Goal: Task Accomplishment & Management: Manage account settings

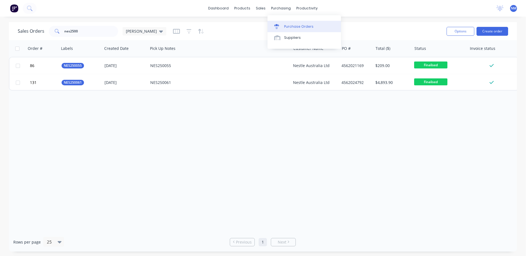
click at [299, 27] on div "Purchase Orders" at bounding box center [298, 26] width 29 height 5
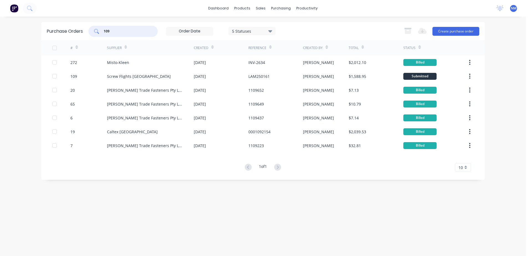
drag, startPoint x: 112, startPoint y: 29, endPoint x: 81, endPoint y: 41, distance: 33.2
click at [81, 41] on div "Purchase Orders 109 5 Statuses 5 Statuses Export to Excel (XLSX) Create purchas…" at bounding box center [262, 101] width 443 height 158
type input "369"
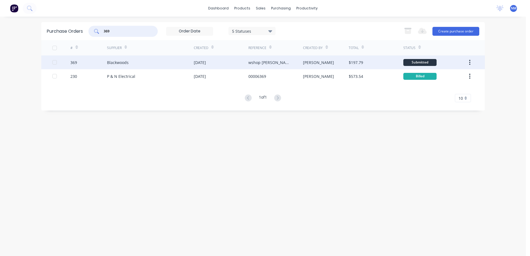
click at [164, 64] on div "Blackwoods" at bounding box center [150, 62] width 87 height 14
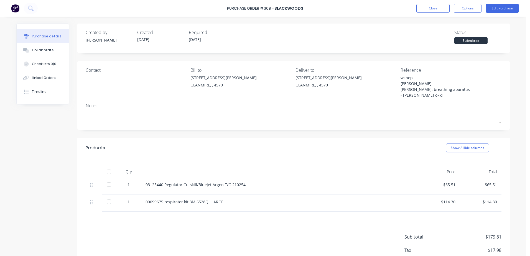
click at [107, 183] on div at bounding box center [108, 184] width 11 height 11
click at [498, 10] on button "Edit Purchase" at bounding box center [501, 8] width 33 height 9
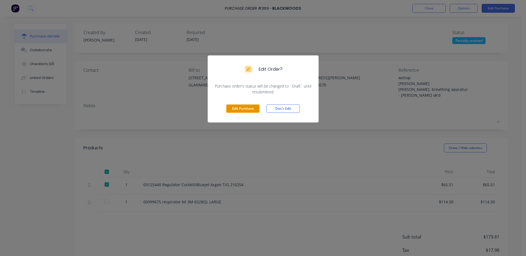
click at [243, 108] on button "Edit Purchase" at bounding box center [242, 108] width 33 height 8
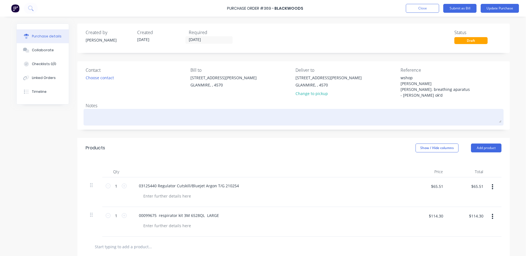
click at [93, 112] on textarea at bounding box center [294, 116] width 416 height 12
type textarea "x"
type textarea "r"
type textarea "x"
type textarea "re"
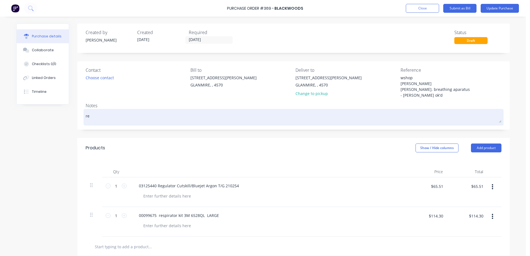
type textarea "x"
type textarea "ref"
type textarea "x"
type textarea "re"
type textarea "x"
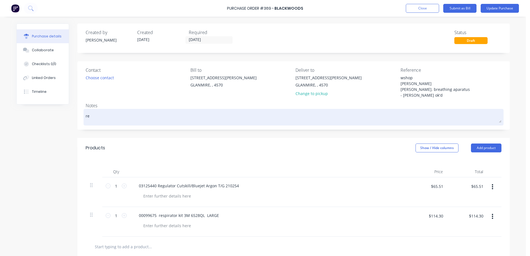
type textarea "reg"
type textarea "x"
type textarea "regu"
type textarea "x"
type textarea "regua"
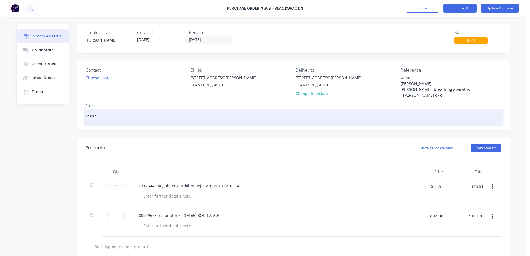
type textarea "x"
type textarea "regual"
type textarea "x"
type textarea "regua"
type textarea "x"
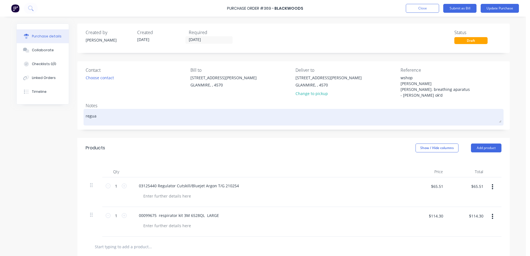
type textarea "regu"
type textarea "x"
type textarea "regul"
type textarea "x"
type textarea "regula"
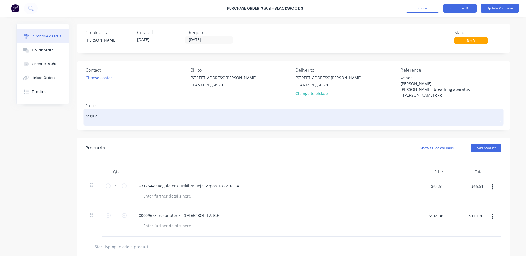
type textarea "x"
type textarea "regulat"
type textarea "x"
type textarea "regulato"
type textarea "x"
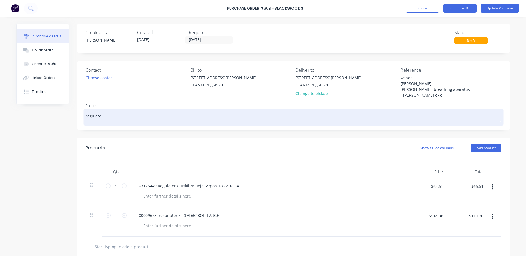
type textarea "regulator"
type textarea "x"
type textarea "regulator"
type textarea "x"
type textarea "regulator -"
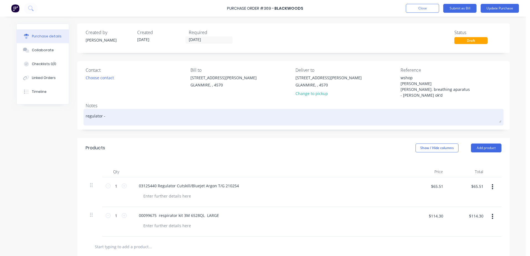
type textarea "x"
type textarea "regulator -"
type textarea "x"
type textarea "regulator - d"
type textarea "x"
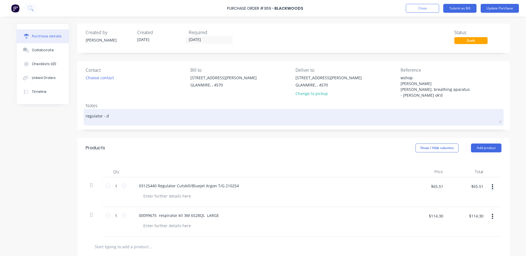
type textarea "regulator - da"
type textarea "x"
type textarea "regulator - dar"
type textarea "x"
type textarea "regulator - [PERSON_NAME]"
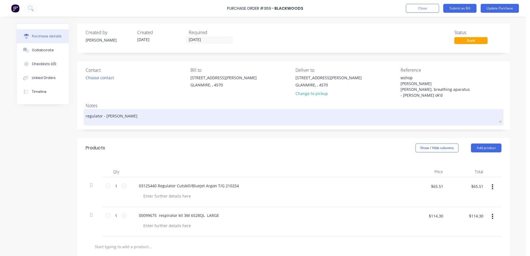
type textarea "x"
type textarea "regulator - [PERSON_NAME]"
type textarea "x"
type textarea "regulator - [PERSON_NAME]"
type textarea "x"
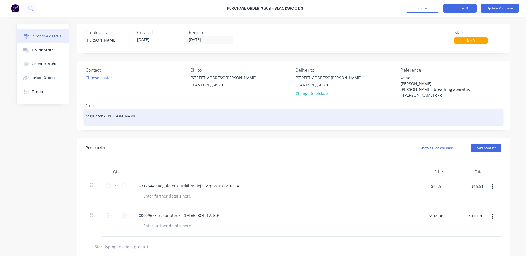
type textarea "regulator - [PERSON_NAME]"
type textarea "x"
type textarea "regulator - [PERSON_NAME]"
type textarea "x"
type textarea "regulator - [PERSON_NAME]"
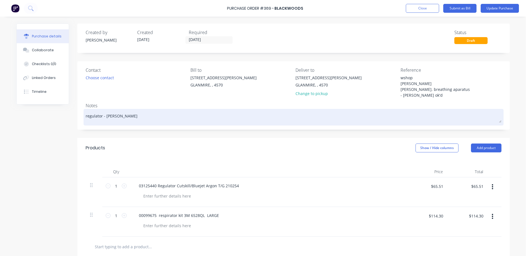
type textarea "x"
type textarea "regulator - [PERSON_NAME]"
type textarea "x"
type textarea "regulator - [PERSON_NAME]"
type textarea "x"
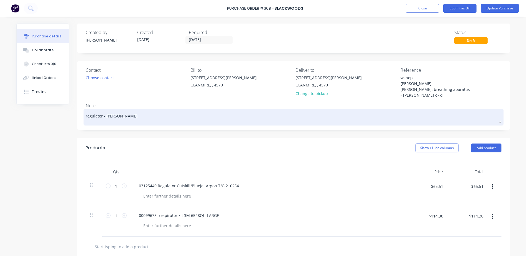
type textarea "regulator - [PERSON_NAME]"
type textarea "x"
type textarea "regulator - [PERSON_NAME]"
type textarea "x"
type textarea "regulator - [PERSON_NAME] g"
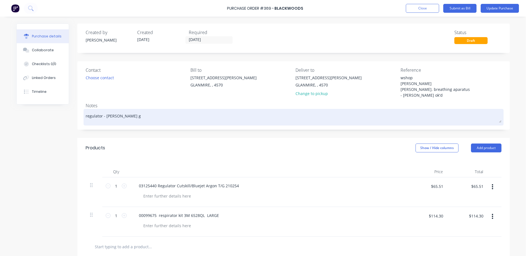
type textarea "x"
type textarea "regulator - [PERSON_NAME]"
type textarea "x"
type textarea "regulator - [PERSON_NAME] j"
type textarea "x"
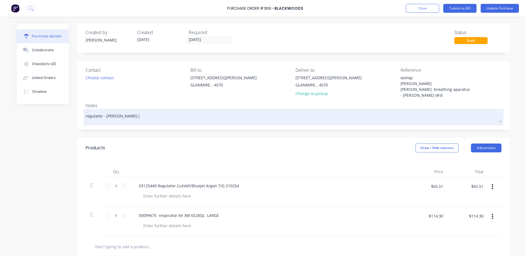
type textarea "regulator - [PERSON_NAME] [PERSON_NAME]"
type textarea "x"
type textarea "regulator - [PERSON_NAME] job"
type textarea "x"
type textarea "regulator - [PERSON_NAME] job"
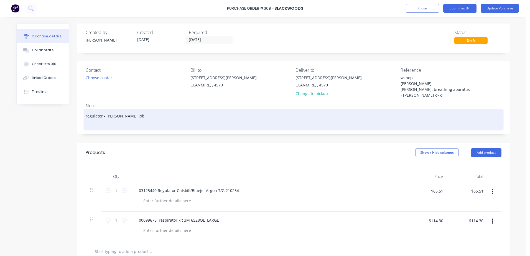
type textarea "x"
type textarea "regulator - [PERSON_NAME] job r"
type textarea "x"
type textarea "regulator - [PERSON_NAME] job re"
type textarea "x"
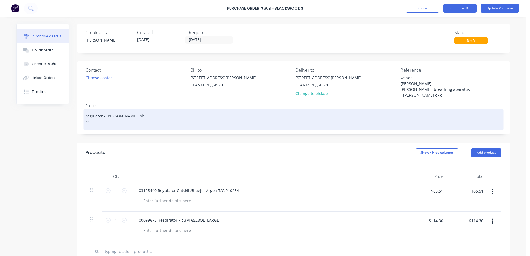
type textarea "regulator - [PERSON_NAME] job res"
type textarea "x"
type textarea "regulator - [PERSON_NAME] job resp"
type textarea "x"
type textarea "regulator - [PERSON_NAME] job respi"
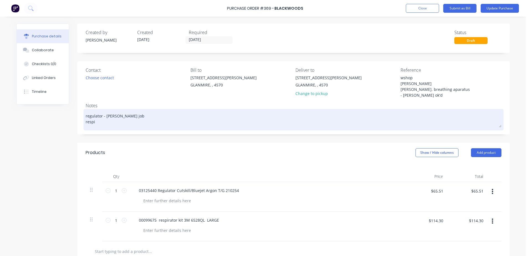
type textarea "x"
type textarea "regulator - [PERSON_NAME] job respir"
type textarea "x"
type textarea "regulator - [PERSON_NAME] job respira"
type textarea "x"
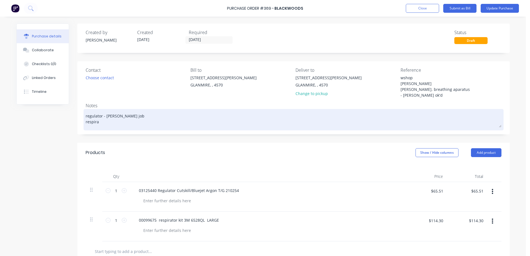
type textarea "regulator - [PERSON_NAME] job respirat"
type textarea "x"
type textarea "regulator - [PERSON_NAME] job respirato"
type textarea "x"
type textarea "regulator - [PERSON_NAME] job respirator"
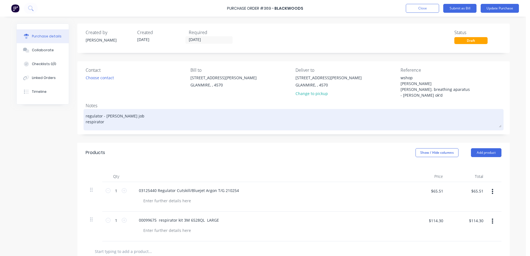
type textarea "x"
type textarea "regulator - [PERSON_NAME] job respirator"
type textarea "x"
type textarea "regulator - [PERSON_NAME] job respirator -"
type textarea "x"
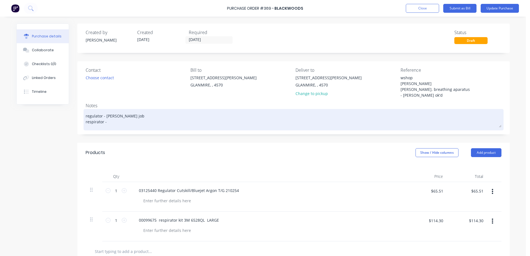
type textarea "regulator - [PERSON_NAME] job respirator -"
type textarea "x"
type textarea "regulator - [PERSON_NAME] job respirator - g"
type textarea "x"
type textarea "regulator - [PERSON_NAME] job respirator - gr"
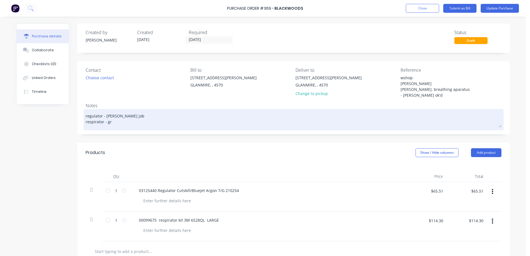
type textarea "x"
type textarea "regulator - [PERSON_NAME] job respirator - gra"
type textarea "x"
type textarea "regulator - [PERSON_NAME] job respirator - grah"
type textarea "x"
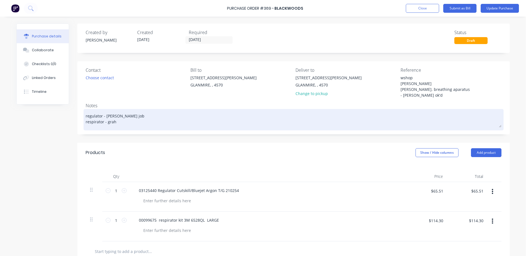
type textarea "regulator - [PERSON_NAME] job respirator - graha"
type textarea "x"
type textarea "regulator - [PERSON_NAME] job respirator - [PERSON_NAME]"
type textarea "x"
type textarea "regulator - [PERSON_NAME] job respirator - graha"
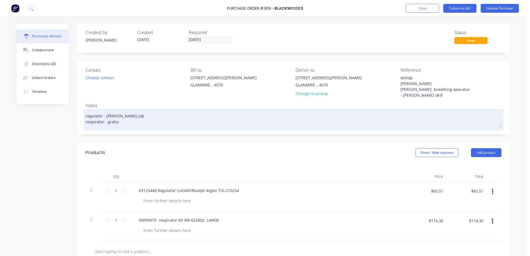
type textarea "x"
type textarea "regulator - [PERSON_NAME] job respirator - [PERSON_NAME]"
type textarea "x"
type textarea "regulator - [PERSON_NAME] job respirator - [PERSON_NAME]"
type textarea "x"
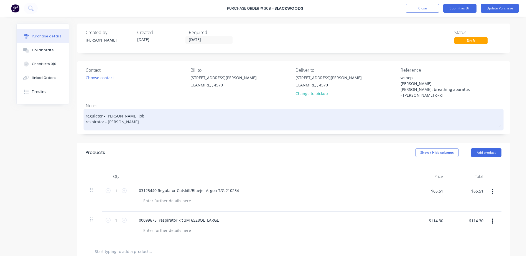
type textarea "regulator - [PERSON_NAME] job respirator - [PERSON_NAME]"
type textarea "x"
type textarea "regulator - [PERSON_NAME] job respirator - [PERSON_NAME]"
type textarea "x"
type textarea "regulator - [PERSON_NAME] job respirator - [PERSON_NAME]"
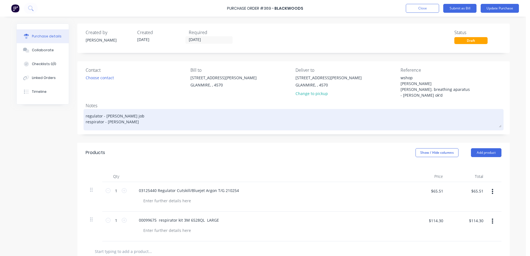
type textarea "x"
type textarea "regulator - [PERSON_NAME] job respirator - [PERSON_NAME]"
type textarea "x"
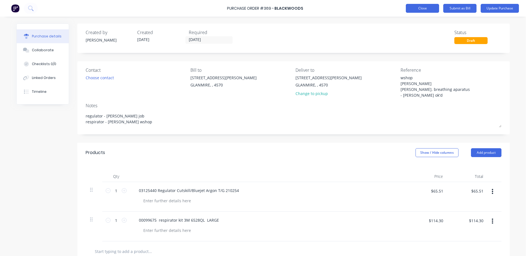
type textarea "regulator - [PERSON_NAME] job respirator - [PERSON_NAME] wshop"
type textarea "x"
type textarea "regulator - [PERSON_NAME] job respirator - [PERSON_NAME] wshop"
click at [424, 10] on button "Close" at bounding box center [422, 8] width 33 height 9
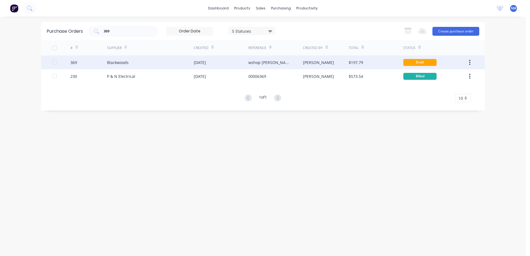
click at [320, 61] on div "[PERSON_NAME]" at bounding box center [326, 62] width 46 height 14
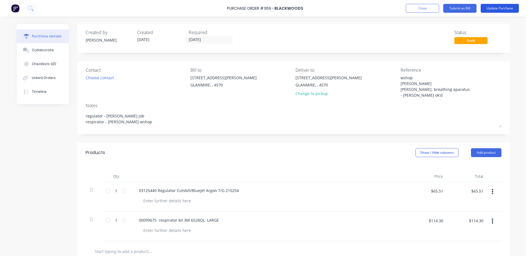
click at [509, 8] on button "Update Purchase" at bounding box center [499, 8] width 38 height 9
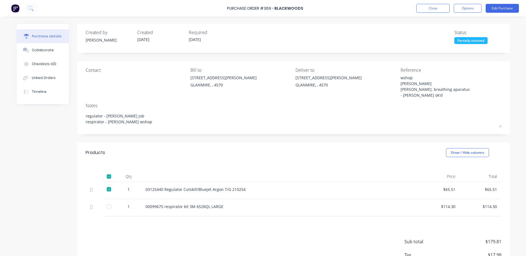
click at [426, 15] on div "Purchase Order #369 - Blackwoods Close Options Edit Purchase" at bounding box center [265, 8] width 530 height 17
click at [505, 11] on button "Edit Purchase" at bounding box center [501, 8] width 33 height 9
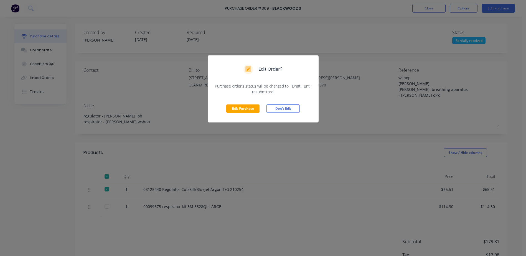
drag, startPoint x: 240, startPoint y: 111, endPoint x: 273, endPoint y: 98, distance: 35.2
click at [246, 108] on button "Edit Purchase" at bounding box center [242, 108] width 33 height 8
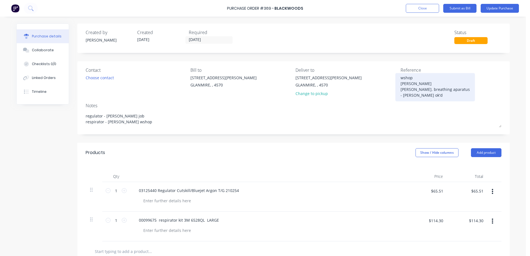
drag, startPoint x: 396, startPoint y: 77, endPoint x: 457, endPoint y: 85, distance: 60.9
click at [452, 84] on div "wshop [PERSON_NAME] [PERSON_NAME]. breathing aparatus - [PERSON_NAME] ok'd" at bounding box center [434, 87] width 69 height 25
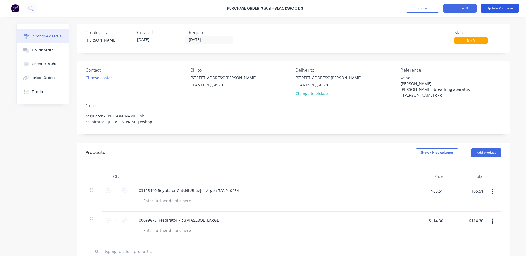
click at [495, 10] on button "Update Purchase" at bounding box center [499, 8] width 38 height 9
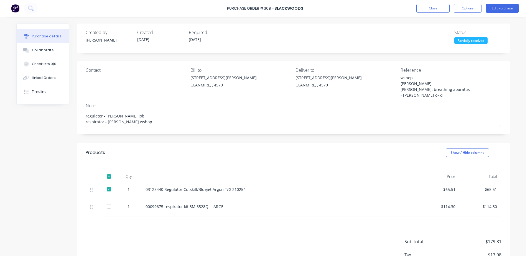
click at [450, 86] on div "wshop [PERSON_NAME] [PERSON_NAME]. breathing aparatus - [PERSON_NAME] ok'd" at bounding box center [434, 87] width 69 height 25
drag, startPoint x: 398, startPoint y: 78, endPoint x: 390, endPoint y: 65, distance: 15.2
click at [390, 65] on div "Contact Bill to [STREET_ADDRESS][PERSON_NAME] Deliver to [STREET_ADDRESS][PERSO…" at bounding box center [293, 97] width 432 height 73
click at [400, 99] on div "wshop [PERSON_NAME] [PERSON_NAME]. breathing aparatus - [PERSON_NAME] ok'd" at bounding box center [434, 87] width 69 height 25
click at [496, 5] on button "Edit Purchase" at bounding box center [501, 8] width 33 height 9
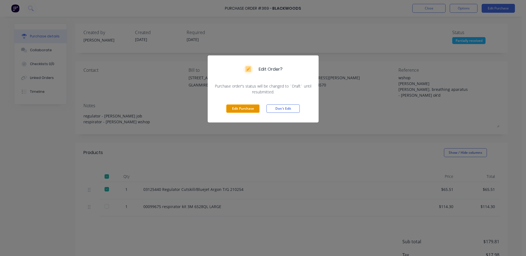
click at [235, 109] on button "Edit Purchase" at bounding box center [242, 108] width 33 height 8
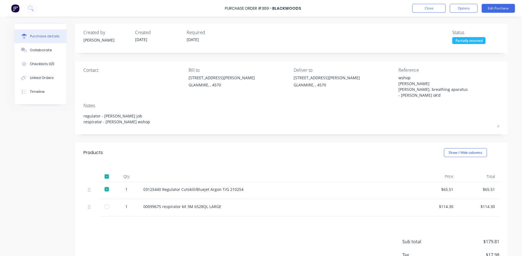
type textarea "x"
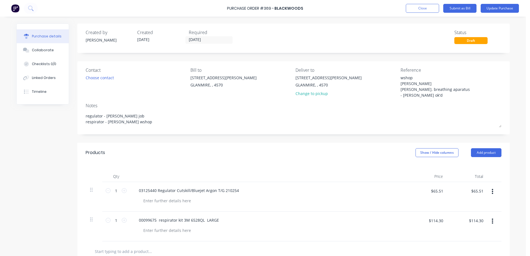
drag, startPoint x: 409, startPoint y: 95, endPoint x: 398, endPoint y: 67, distance: 30.1
click at [398, 67] on div "Contact Choose contact [PERSON_NAME] to [STREET_ADDRESS][PERSON_NAME] Deliver t…" at bounding box center [294, 83] width 416 height 33
type textarea "Inv SI11919678"
type textarea "x"
type textarea "Inv SI11919678"
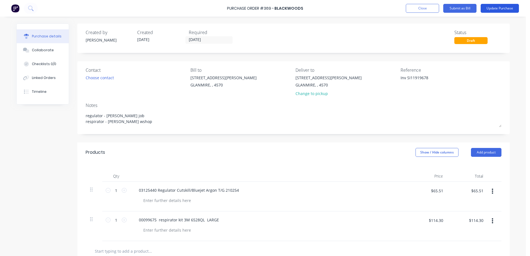
click at [489, 11] on button "Update Purchase" at bounding box center [499, 8] width 38 height 9
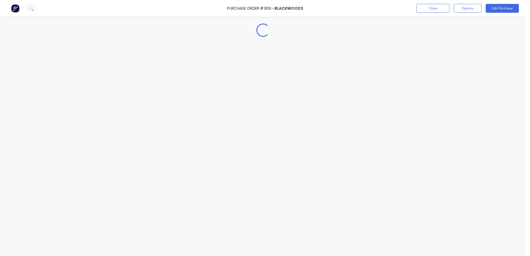
type textarea "x"
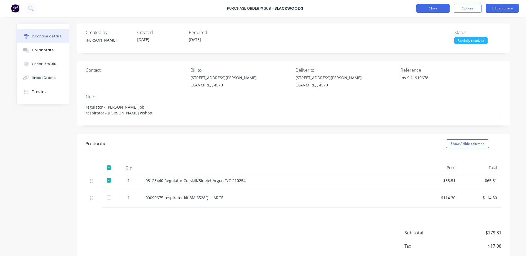
click at [424, 11] on button "Close" at bounding box center [432, 8] width 33 height 9
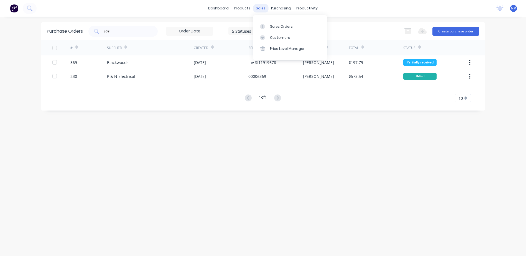
click at [262, 9] on div "sales" at bounding box center [260, 8] width 15 height 8
click at [275, 27] on div "Sales Orders" at bounding box center [281, 26] width 23 height 5
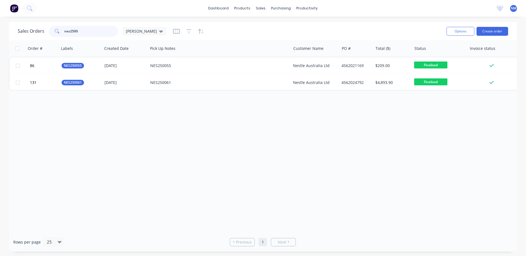
drag, startPoint x: 87, startPoint y: 31, endPoint x: 33, endPoint y: 37, distance: 53.8
click at [33, 37] on div "Sales Orders nes2500 [PERSON_NAME]" at bounding box center [230, 31] width 424 height 14
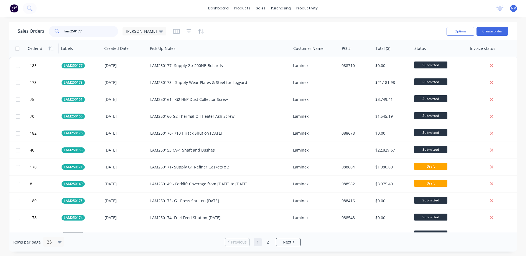
type input "lam250177"
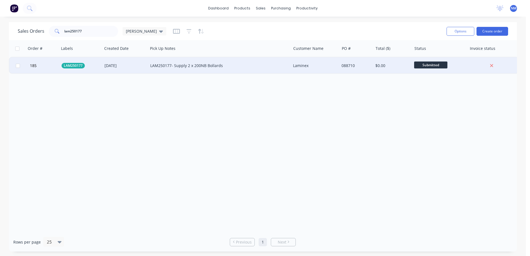
click at [247, 66] on div "LAM250177- Supply 2 x 200NB Bollards" at bounding box center [215, 66] width 131 height 6
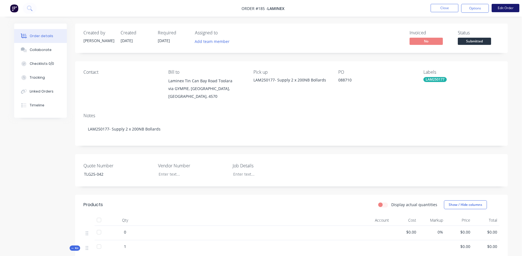
click at [497, 9] on button "Edit Order" at bounding box center [505, 8] width 28 height 8
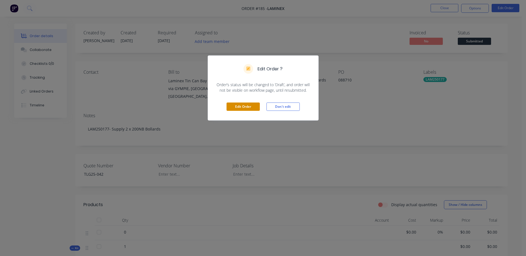
click at [241, 108] on button "Edit Order" at bounding box center [242, 107] width 33 height 8
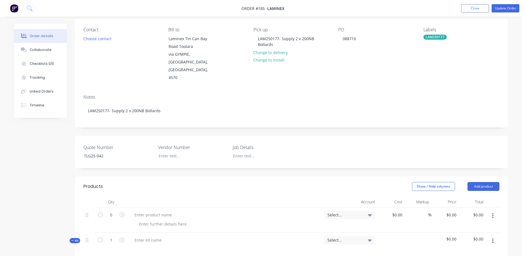
scroll to position [111, 0]
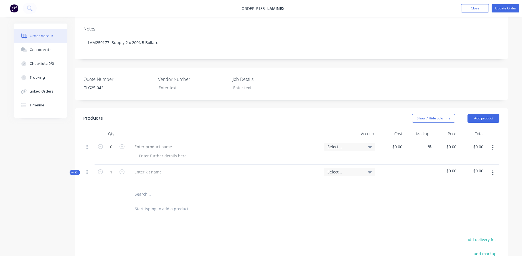
click at [141, 189] on input "text" at bounding box center [189, 194] width 111 height 11
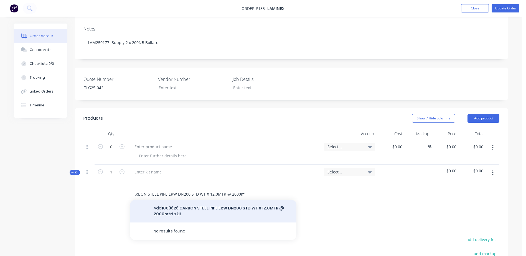
type input "1003626 CARBON STEEL PIPE ERW DN200 STD WT X 12.0MTR @ 2000mtr"
click at [179, 200] on button "Add 1003626 CARBON STEEL PIPE ERW DN200 STD WT X 12.0MTR @ 2000mtr to kit" at bounding box center [213, 211] width 166 height 23
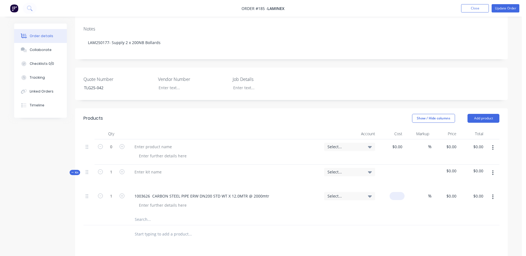
click at [397, 192] on div "$0.00" at bounding box center [396, 196] width 15 height 8
type input "$228.76"
click at [150, 214] on input "text" at bounding box center [189, 219] width 111 height 11
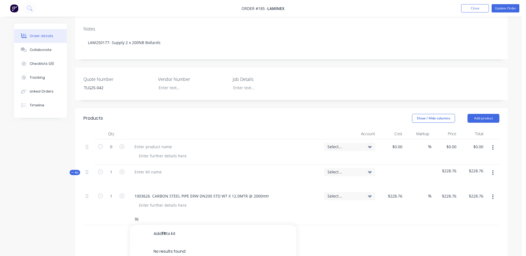
type input "f"
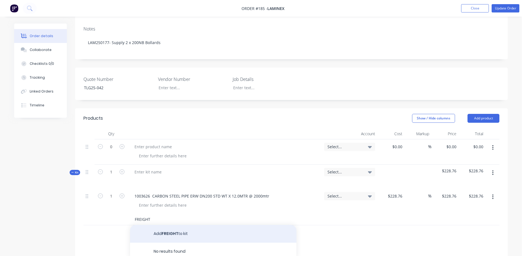
type input "FREIGHT"
click at [170, 225] on button "Add FREIGHT to kit" at bounding box center [213, 234] width 166 height 18
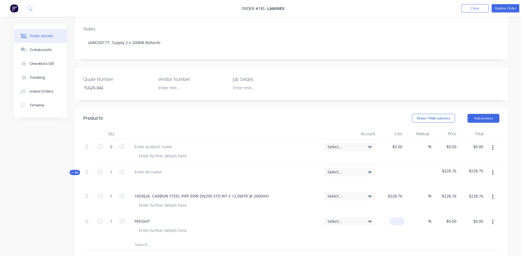
click at [395, 214] on div "$0.00" at bounding box center [390, 226] width 27 height 25
type input "$30.00"
click at [159, 239] on input "text" at bounding box center [189, 244] width 111 height 11
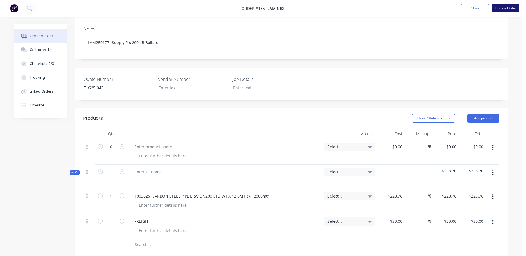
click at [499, 6] on button "Update Order" at bounding box center [505, 8] width 28 height 8
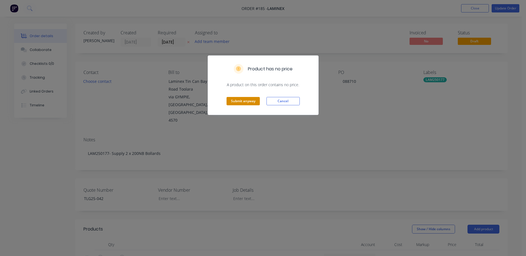
click at [239, 100] on button "Submit anyway" at bounding box center [242, 101] width 33 height 8
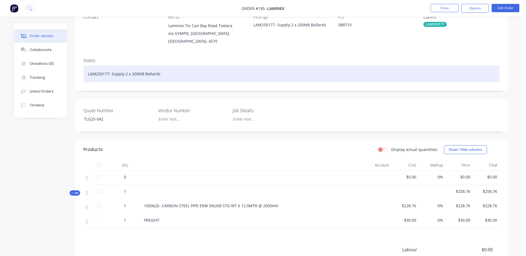
scroll to position [55, 0]
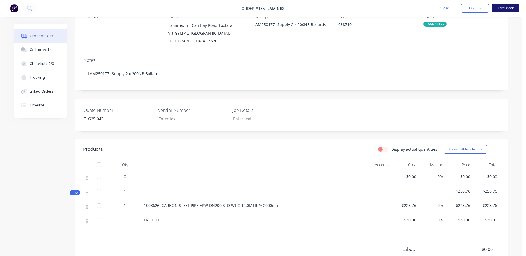
click at [500, 9] on button "Edit Order" at bounding box center [505, 8] width 28 height 8
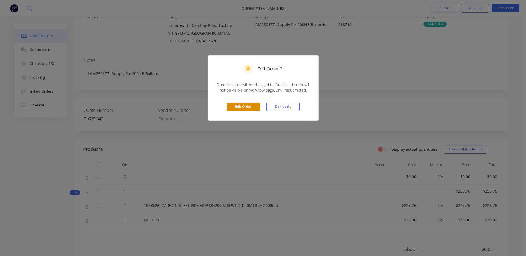
click at [232, 107] on button "Edit Order" at bounding box center [242, 107] width 33 height 8
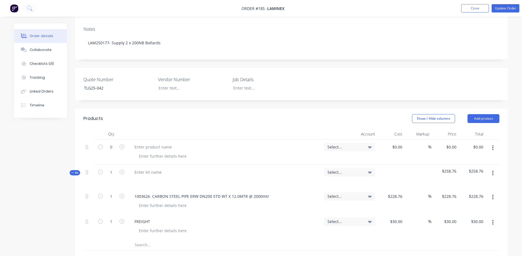
scroll to position [111, 0]
click at [493, 143] on button "button" at bounding box center [492, 148] width 13 height 10
click at [463, 180] on div "Delete" at bounding box center [472, 184] width 43 height 8
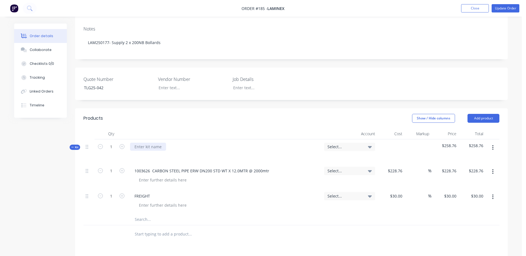
click at [158, 143] on div at bounding box center [148, 147] width 36 height 8
click at [483, 114] on button "Add product" at bounding box center [483, 118] width 32 height 9
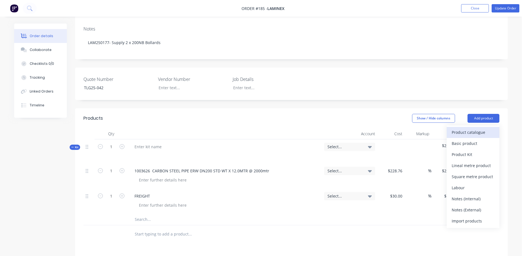
click at [468, 128] on div "Product catalogue" at bounding box center [472, 132] width 43 height 8
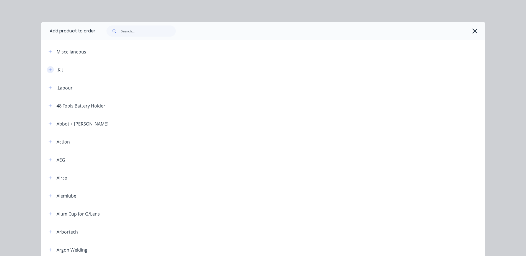
click at [48, 69] on icon "button" at bounding box center [49, 70] width 3 height 4
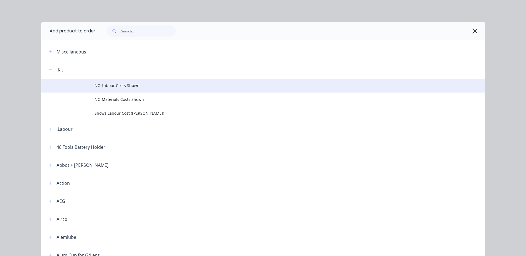
click at [103, 86] on span "NO Labour Costs Shown" at bounding box center [250, 86] width 312 height 6
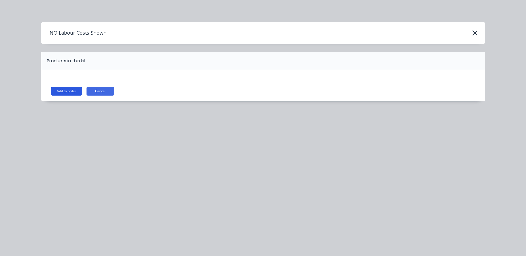
click at [60, 90] on button "Add to order" at bounding box center [66, 91] width 31 height 9
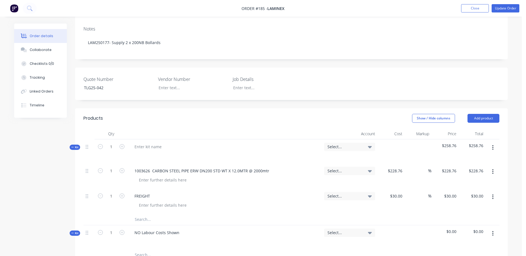
scroll to position [139, 0]
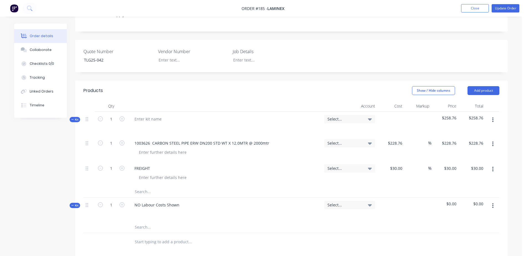
click at [493, 117] on icon "button" at bounding box center [492, 120] width 1 height 6
click at [467, 164] on div "Delete" at bounding box center [472, 168] width 43 height 8
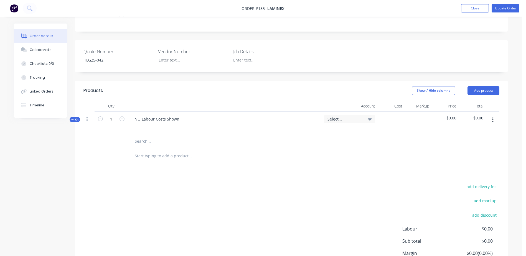
click at [72, 118] on icon at bounding box center [72, 119] width 2 height 3
click at [145, 136] on input "text" at bounding box center [189, 141] width 111 height 11
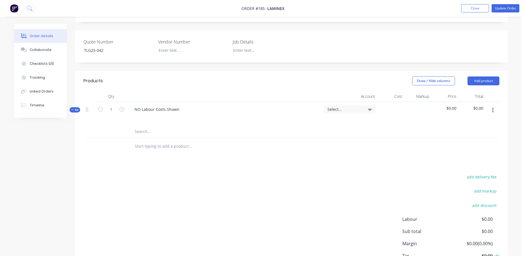
scroll to position [166, 0]
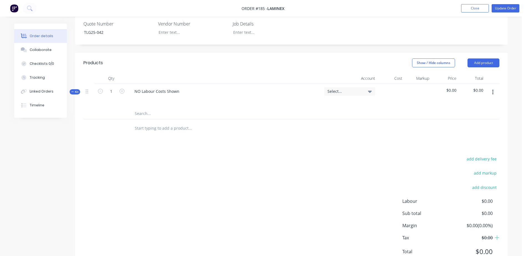
click at [140, 108] on input "text" at bounding box center [189, 113] width 111 height 11
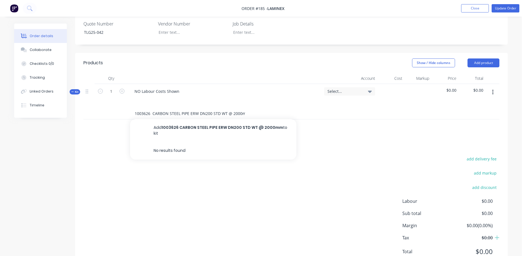
scroll to position [0, 2]
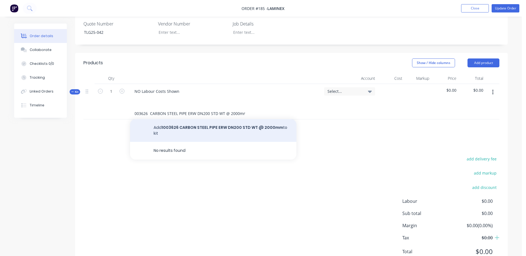
type input "1003626 CARBON STEEL PIPE ERW DN200 STD WT @ 2000mm"
click at [182, 119] on button "Add 1003626 CARBON STEEL PIPE ERW DN200 STD WT @ 2000mm to kit" at bounding box center [213, 130] width 166 height 23
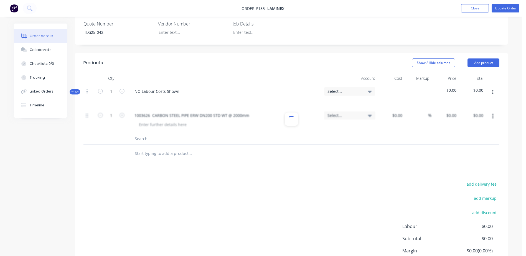
scroll to position [0, 0]
click at [387, 108] on div "$0.00 $0.00" at bounding box center [390, 120] width 27 height 25
click at [390, 108] on div "$0.00" at bounding box center [390, 120] width 27 height 25
type input "$228.76"
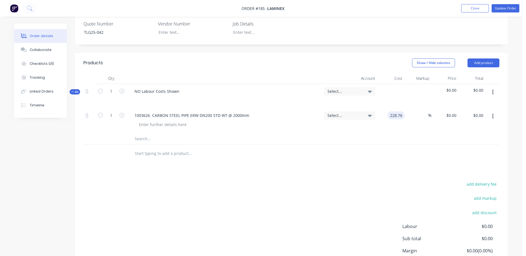
type input "$228.76"
click at [152, 133] on input "text" at bounding box center [189, 138] width 111 height 11
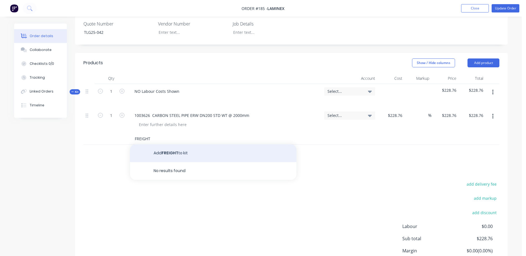
type input "FREIGHT"
click at [179, 144] on button "Add FREIGHT to kit" at bounding box center [213, 153] width 166 height 18
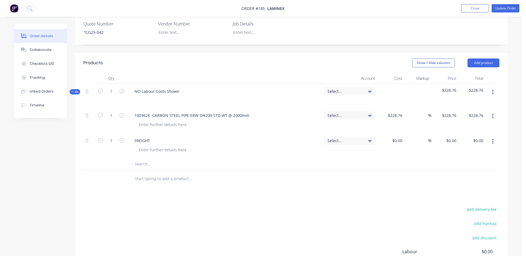
click at [392, 133] on div "$0.00 $0.00" at bounding box center [390, 145] width 27 height 25
click at [396, 133] on div at bounding box center [390, 145] width 27 height 25
type input "$30.00"
type input "30"
type input "$30.00"
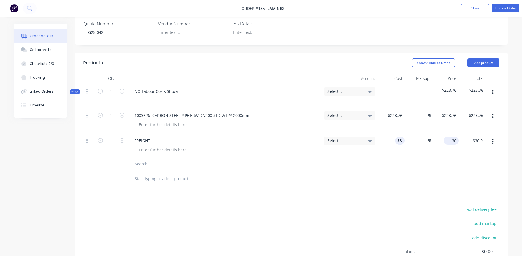
click at [445, 133] on div "30 $0.00" at bounding box center [444, 145] width 27 height 25
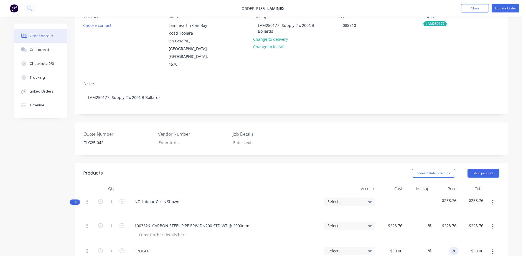
scroll to position [55, 0]
type input "$30.00"
click at [502, 7] on button "Update Order" at bounding box center [505, 8] width 28 height 8
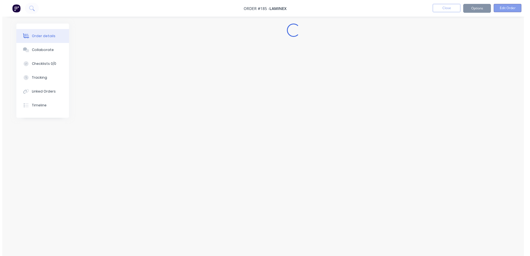
scroll to position [0, 0]
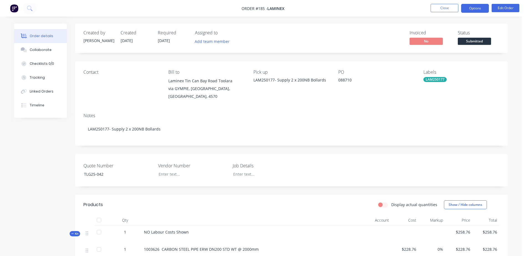
click at [483, 9] on button "Options" at bounding box center [475, 8] width 28 height 9
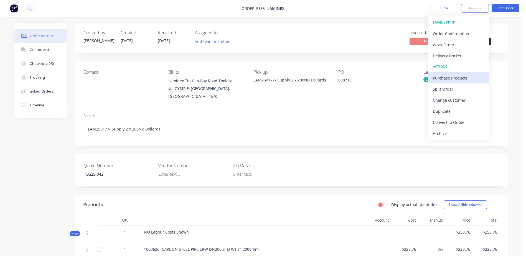
click at [479, 79] on div "Purchase Products" at bounding box center [457, 78] width 51 height 8
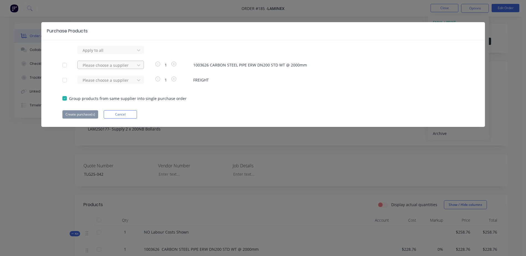
click at [96, 54] on div at bounding box center [107, 50] width 50 height 7
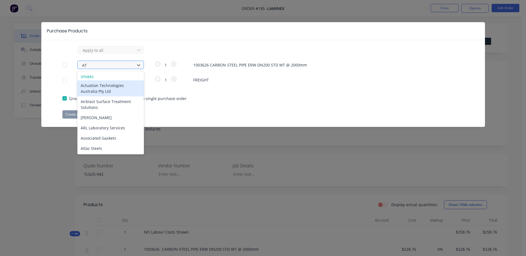
type input "ATL"
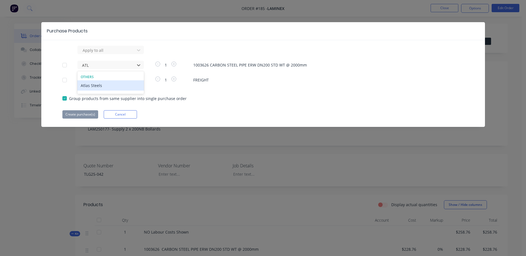
click at [94, 86] on div "Atlas Steels" at bounding box center [110, 85] width 66 height 10
click at [98, 54] on div at bounding box center [107, 50] width 50 height 7
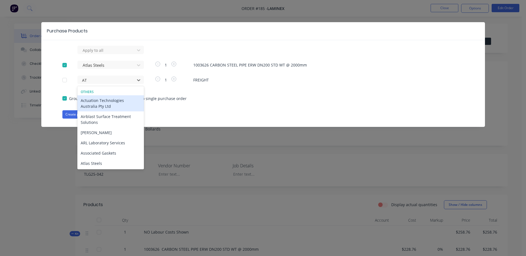
type input "ATL"
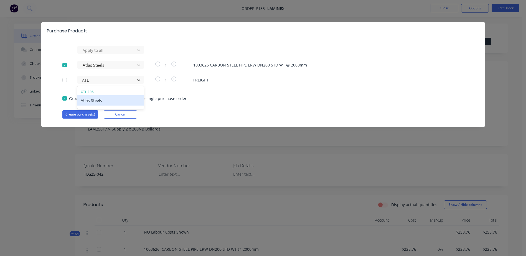
click at [98, 101] on div "Atlas Steels" at bounding box center [110, 100] width 66 height 10
click at [84, 112] on button "Create purchase(s)" at bounding box center [80, 114] width 36 height 8
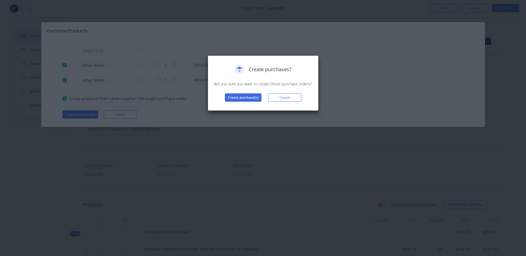
click at [242, 102] on div "Create purchases? Are you sure you want to create these purchase orders? Create…" at bounding box center [263, 82] width 111 height 55
click at [244, 100] on button "Create purchase(s)" at bounding box center [243, 97] width 37 height 8
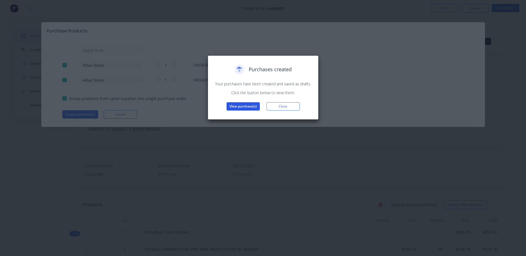
click at [241, 105] on button "View purchase(s)" at bounding box center [242, 106] width 33 height 8
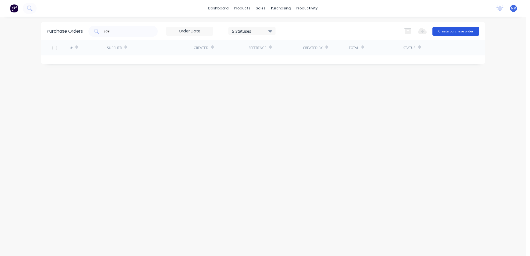
click at [450, 32] on button "Create purchase order" at bounding box center [455, 31] width 47 height 9
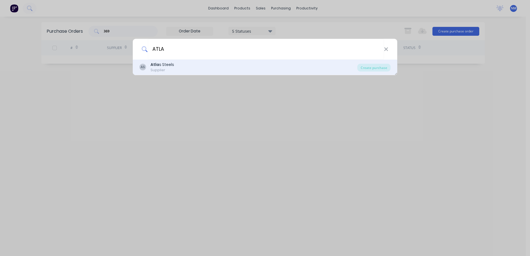
type input "ATLA"
click at [155, 66] on b "Atla" at bounding box center [154, 65] width 9 height 6
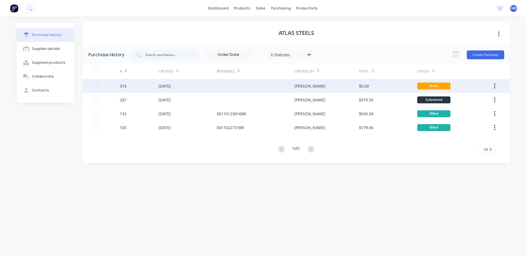
click at [225, 89] on div at bounding box center [256, 86] width 78 height 14
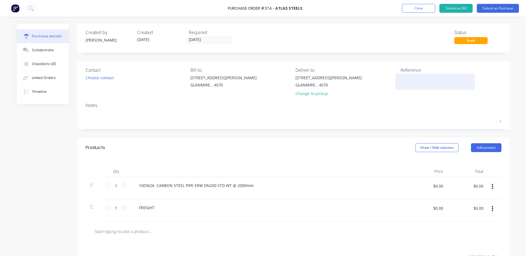
click at [414, 82] on textarea at bounding box center [434, 81] width 69 height 12
type textarea "x"
type textarea "L"
type textarea "x"
type textarea "LA"
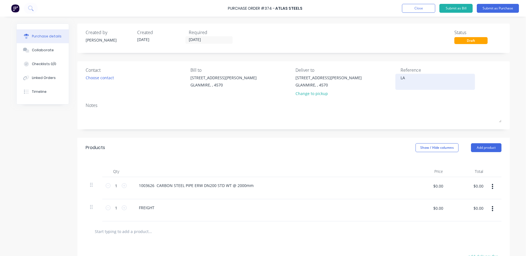
type textarea "x"
type textarea "[PERSON_NAME]"
type textarea "x"
type textarea "LAM2"
type textarea "x"
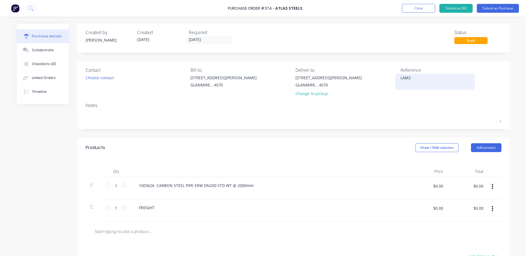
type textarea "LAM25"
type textarea "x"
type textarea "LAM250"
type textarea "x"
type textarea "LAM2501"
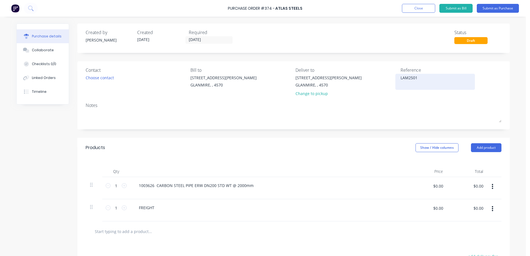
type textarea "x"
type textarea "LAM25017"
type textarea "x"
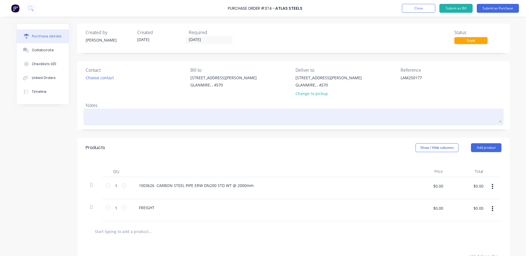
type textarea "LAM250177"
type textarea "x"
type textarea "LAM250177"
click at [95, 113] on textarea at bounding box center [294, 116] width 416 height 12
type textarea "x"
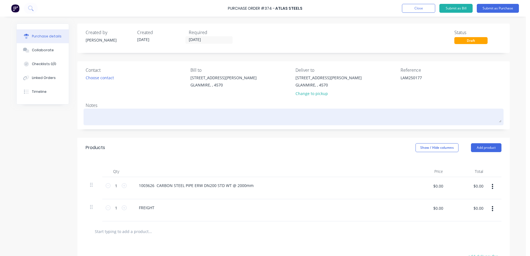
type textarea "L"
type textarea "x"
type textarea "[PERSON_NAME]"
type textarea "x"
type textarea "LAM2"
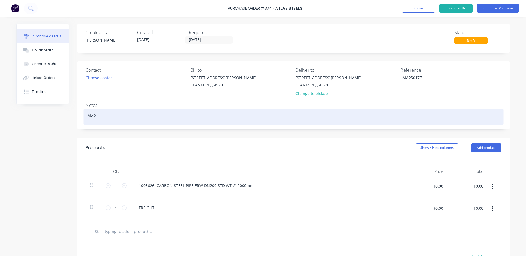
type textarea "x"
type textarea "LAM25"
type textarea "x"
type textarea "LAM250"
type textarea "x"
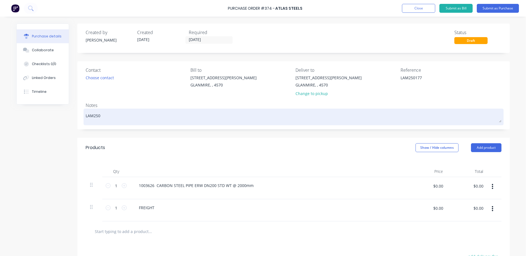
type textarea "LAM2501"
type textarea "x"
type textarea "LAM25017"
type textarea "x"
type textarea "LAM250177"
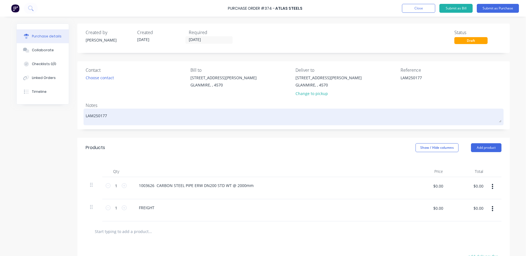
type textarea "x"
type textarea "LAM250177"
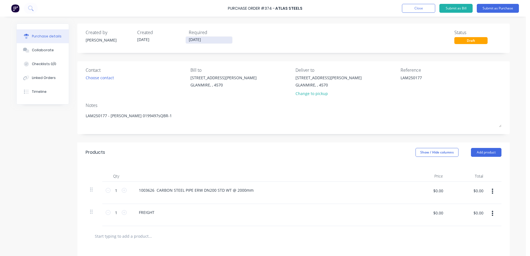
drag, startPoint x: 205, startPoint y: 39, endPoint x: 186, endPoint y: 41, distance: 18.3
click at [186, 41] on input "[DATE]" at bounding box center [209, 40] width 47 height 7
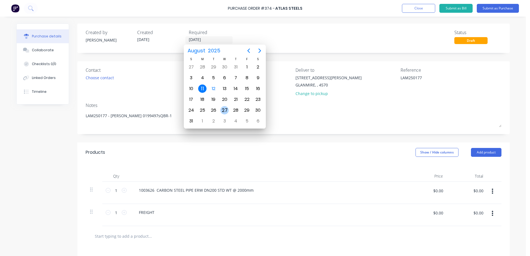
click at [223, 111] on div "27" at bounding box center [224, 110] width 8 height 8
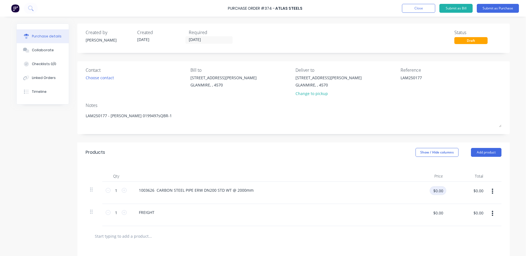
click at [432, 189] on input "$0.00" at bounding box center [437, 190] width 17 height 9
click at [439, 213] on input "$0.00" at bounding box center [437, 212] width 17 height 9
click at [495, 9] on button "Submit as Purchase" at bounding box center [498, 8] width 42 height 9
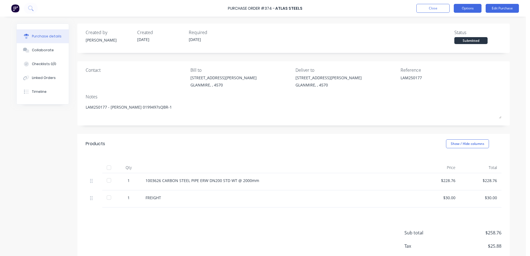
click at [469, 11] on button "Options" at bounding box center [468, 8] width 28 height 9
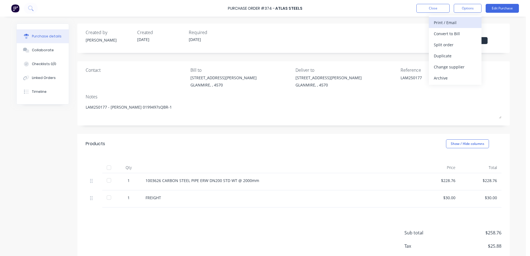
click at [451, 21] on div "Print / Email" at bounding box center [455, 23] width 43 height 8
click at [447, 33] on div "With pricing" at bounding box center [455, 34] width 43 height 8
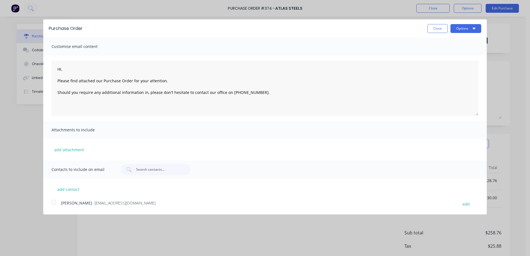
click at [51, 205] on div at bounding box center [53, 202] width 11 height 11
click at [470, 24] on div "Options" at bounding box center [465, 28] width 31 height 9
click at [470, 31] on button "Options" at bounding box center [465, 28] width 31 height 9
click at [449, 51] on div "Email" at bounding box center [454, 54] width 43 height 8
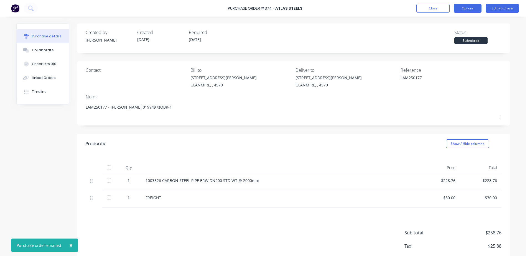
click at [465, 11] on button "Options" at bounding box center [468, 8] width 28 height 9
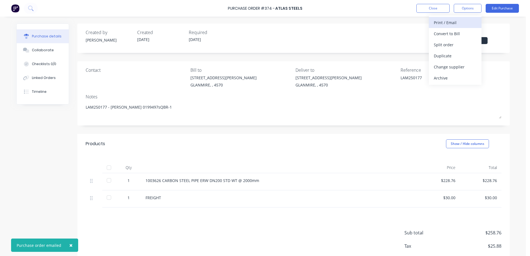
click at [441, 21] on div "Print / Email" at bounding box center [455, 23] width 43 height 8
click at [435, 33] on div "With pricing" at bounding box center [455, 34] width 43 height 8
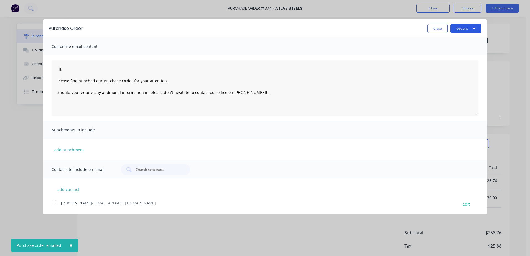
click at [457, 29] on button "Options" at bounding box center [465, 28] width 31 height 9
click at [443, 43] on div "Print" at bounding box center [454, 43] width 43 height 8
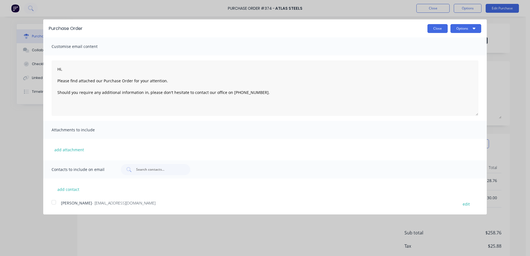
click at [429, 29] on button "Close" at bounding box center [437, 28] width 20 height 9
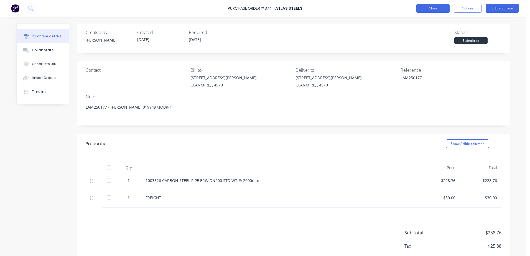
click at [417, 9] on button "Close" at bounding box center [432, 8] width 33 height 9
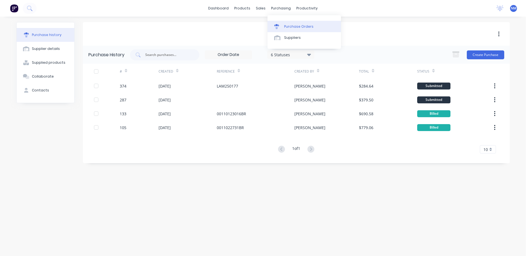
click at [288, 24] on div "Purchase Orders" at bounding box center [298, 26] width 29 height 5
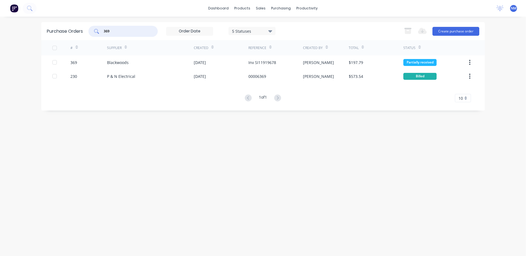
drag, startPoint x: 125, startPoint y: 29, endPoint x: 78, endPoint y: 35, distance: 47.9
click at [78, 35] on div "Purchase Orders 369 5 Statuses 5 Statuses Export to Excel (XLSX) Create purchas…" at bounding box center [262, 31] width 443 height 18
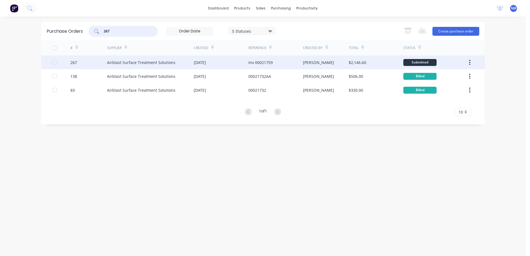
click at [222, 62] on div "[DATE]" at bounding box center [221, 62] width 55 height 14
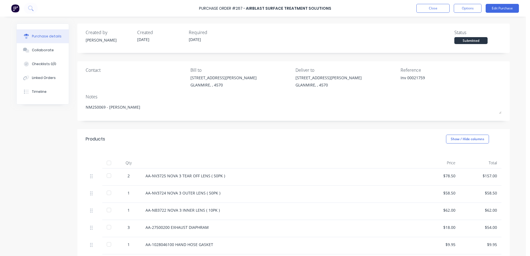
click at [108, 164] on div at bounding box center [108, 162] width 11 height 11
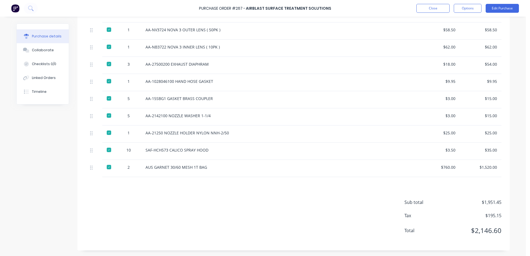
scroll to position [52, 0]
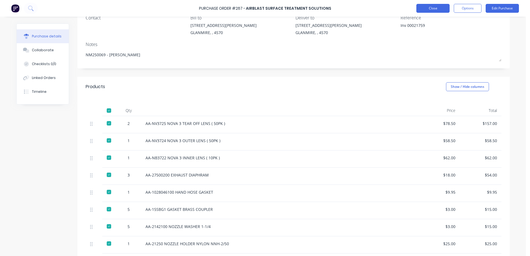
click at [436, 10] on button "Close" at bounding box center [432, 8] width 33 height 9
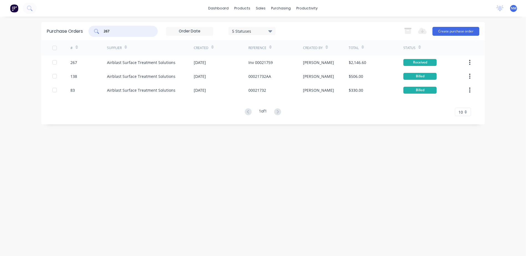
drag, startPoint x: 119, startPoint y: 30, endPoint x: 93, endPoint y: 32, distance: 26.6
click at [93, 32] on div "267" at bounding box center [122, 31] width 69 height 11
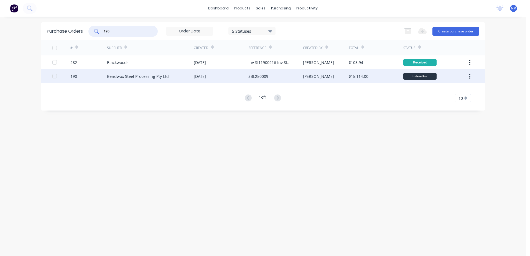
click at [176, 76] on div "Bendwox Steel Processing Pty Ltd" at bounding box center [150, 76] width 87 height 14
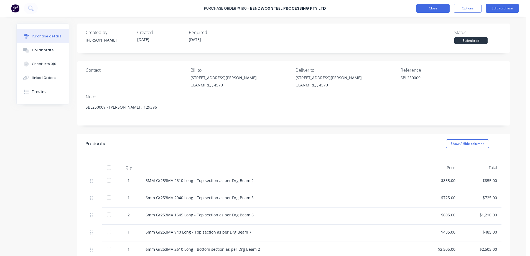
click at [429, 11] on button "Close" at bounding box center [432, 8] width 33 height 9
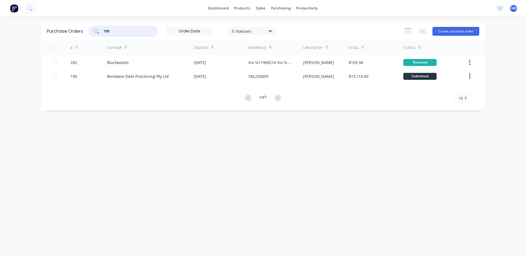
drag, startPoint x: 129, startPoint y: 31, endPoint x: 93, endPoint y: 30, distance: 36.3
click at [93, 30] on div "190" at bounding box center [122, 31] width 69 height 11
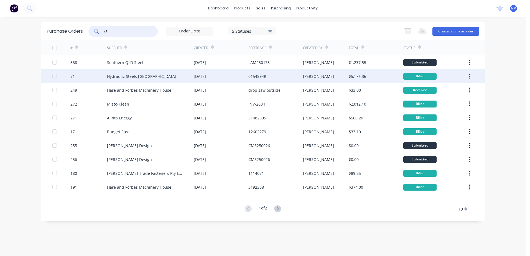
click at [178, 75] on div "Hydraulic Steels [GEOGRAPHIC_DATA]" at bounding box center [150, 76] width 87 height 14
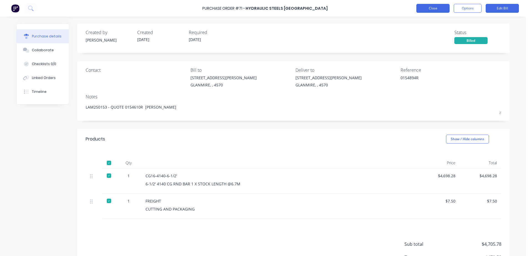
click at [447, 4] on button "Close" at bounding box center [432, 8] width 33 height 9
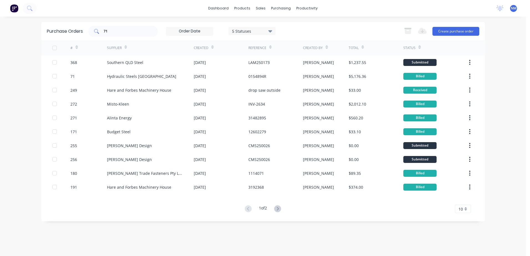
click at [116, 33] on input "71" at bounding box center [126, 32] width 46 height 6
click at [116, 33] on input "72" at bounding box center [126, 32] width 46 height 6
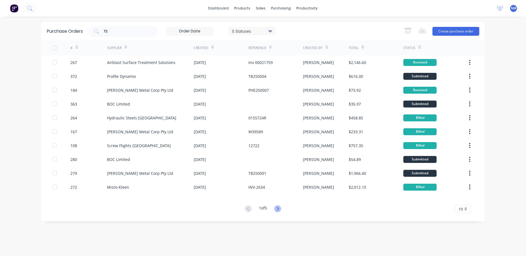
click at [281, 211] on icon at bounding box center [277, 208] width 7 height 7
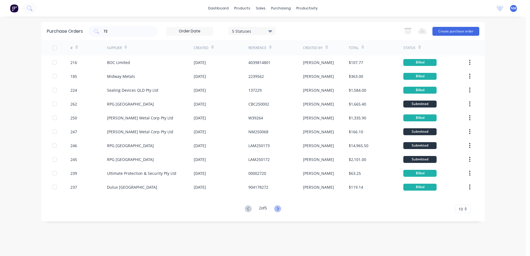
click at [278, 211] on icon at bounding box center [277, 208] width 7 height 7
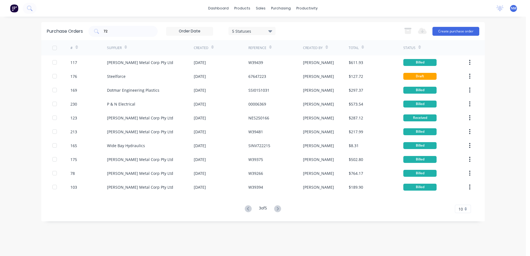
click at [278, 211] on icon at bounding box center [277, 208] width 7 height 7
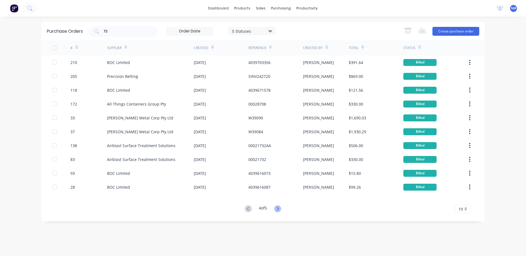
click at [280, 209] on icon at bounding box center [277, 208] width 7 height 7
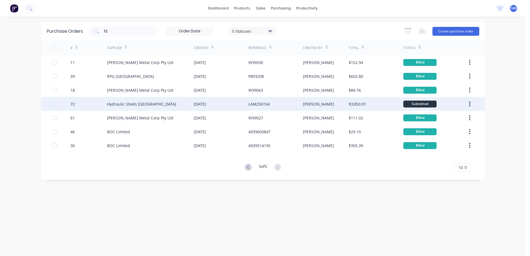
click at [184, 104] on div "Hydraulic Steels [GEOGRAPHIC_DATA]" at bounding box center [150, 104] width 87 height 14
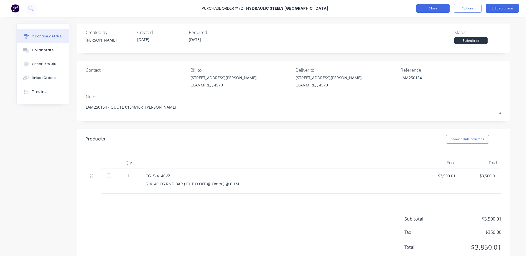
click at [422, 11] on button "Close" at bounding box center [432, 8] width 33 height 9
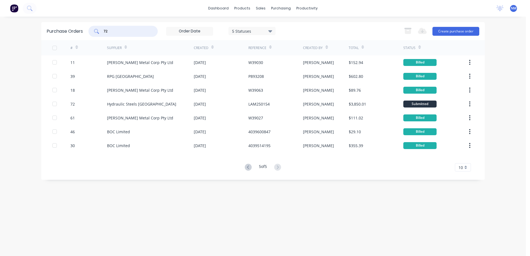
drag, startPoint x: 117, startPoint y: 31, endPoint x: 83, endPoint y: 36, distance: 34.7
click at [83, 36] on div "Purchase Orders 72 5 Statuses 5 Statuses Export to Excel (XLSX) Create purchase…" at bounding box center [262, 31] width 443 height 18
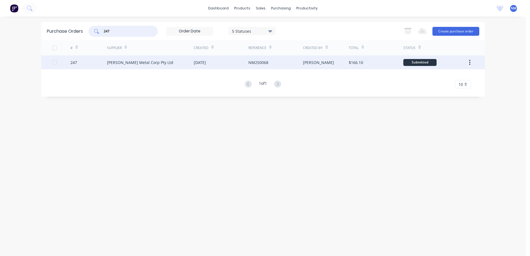
click at [183, 63] on div "[PERSON_NAME] Metal Corp Pty Ltd" at bounding box center [150, 62] width 87 height 14
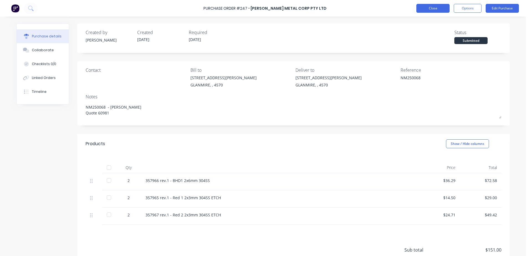
click at [431, 7] on button "Close" at bounding box center [432, 8] width 33 height 9
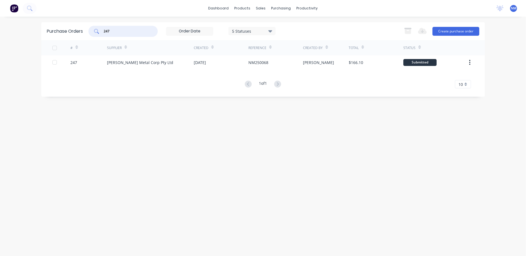
drag, startPoint x: 111, startPoint y: 34, endPoint x: 92, endPoint y: 32, distance: 18.9
click at [92, 32] on div "247" at bounding box center [122, 31] width 69 height 11
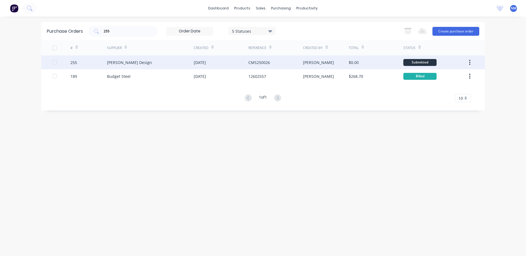
click at [163, 65] on div "[PERSON_NAME] Design" at bounding box center [150, 62] width 87 height 14
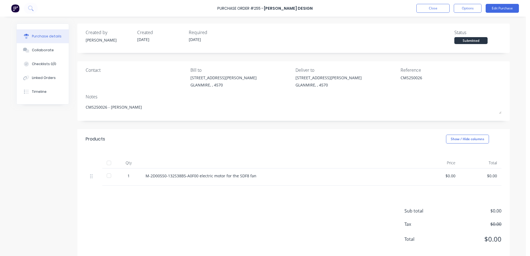
click at [105, 178] on div at bounding box center [108, 175] width 11 height 11
click at [436, 7] on button "Close" at bounding box center [432, 8] width 33 height 9
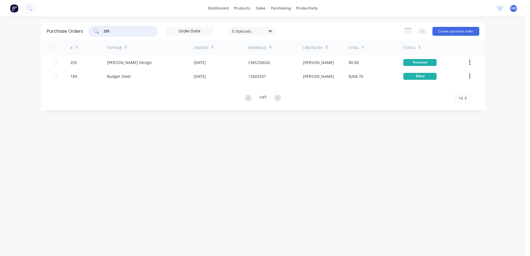
drag, startPoint x: 125, startPoint y: 31, endPoint x: 77, endPoint y: 33, distance: 48.2
click at [82, 33] on div "Purchase Orders 255 5 Statuses 5 Statuses Export to Excel (XLSX) Create purchas…" at bounding box center [262, 31] width 443 height 18
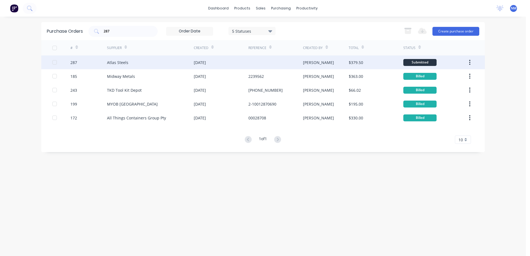
click at [148, 65] on div "Atlas Steels" at bounding box center [150, 62] width 87 height 14
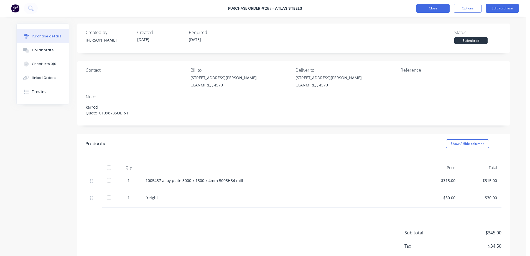
click at [429, 11] on button "Close" at bounding box center [432, 8] width 33 height 9
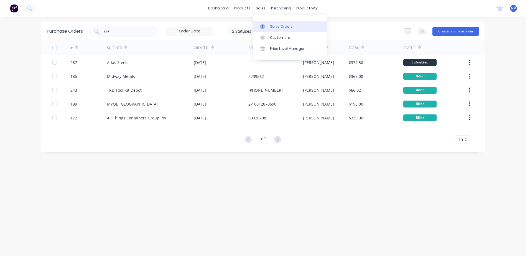
click at [279, 28] on div "Sales Orders" at bounding box center [281, 26] width 23 height 5
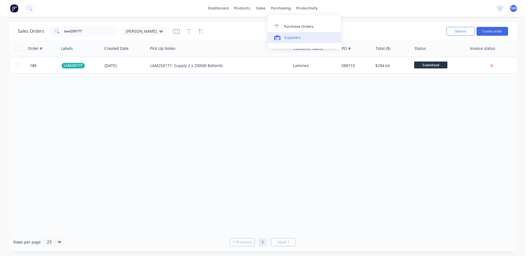
click at [296, 40] on div "Suppliers" at bounding box center [292, 37] width 17 height 5
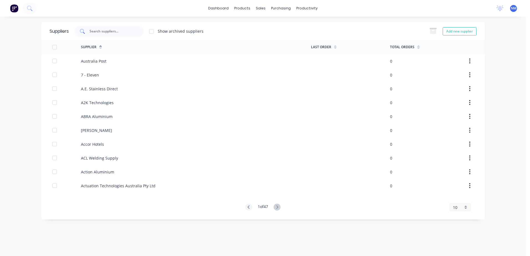
click at [105, 31] on input "text" at bounding box center [112, 32] width 46 height 6
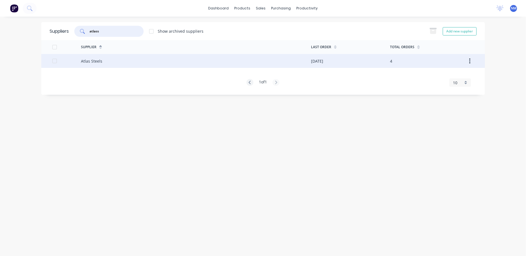
click at [155, 58] on div "Atlas Steels" at bounding box center [196, 61] width 230 height 14
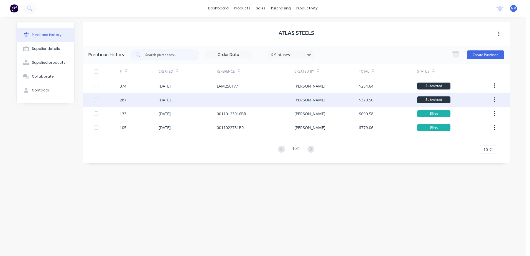
click at [227, 99] on div at bounding box center [256, 100] width 78 height 14
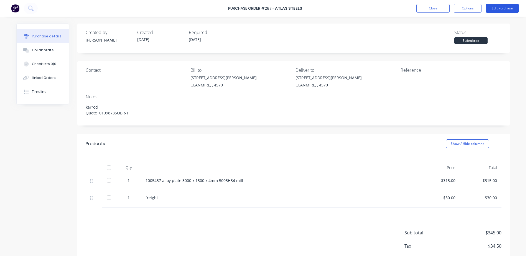
click at [497, 7] on button "Edit Purchase" at bounding box center [501, 8] width 33 height 9
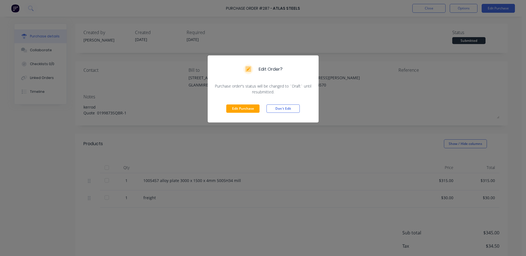
drag, startPoint x: 244, startPoint y: 107, endPoint x: 357, endPoint y: 96, distance: 113.4
click at [244, 107] on button "Edit Purchase" at bounding box center [242, 108] width 33 height 8
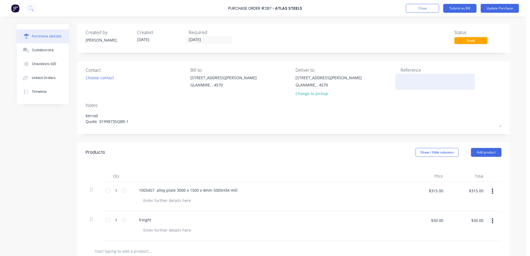
click at [408, 79] on textarea at bounding box center [434, 81] width 69 height 12
click at [514, 9] on button "Update Purchase" at bounding box center [499, 8] width 38 height 9
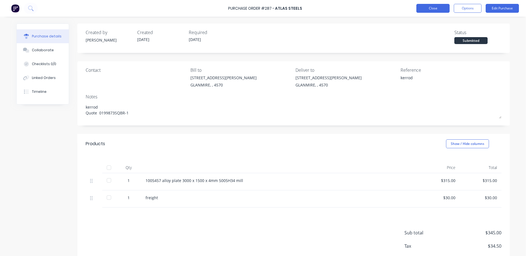
click at [421, 12] on button "Close" at bounding box center [432, 8] width 33 height 9
